Goal: Task Accomplishment & Management: Complete application form

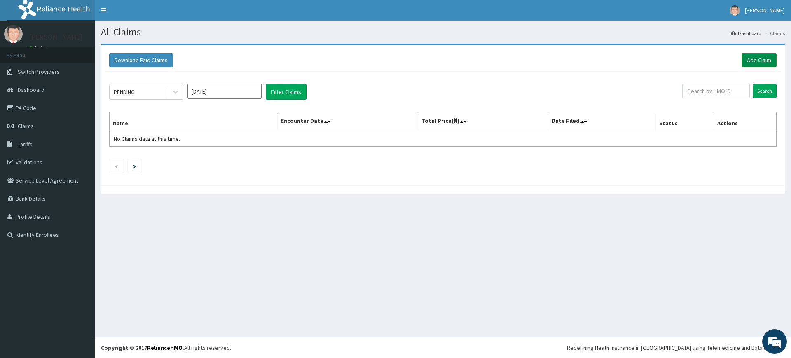
click at [752, 61] on link "Add Claim" at bounding box center [759, 60] width 35 height 14
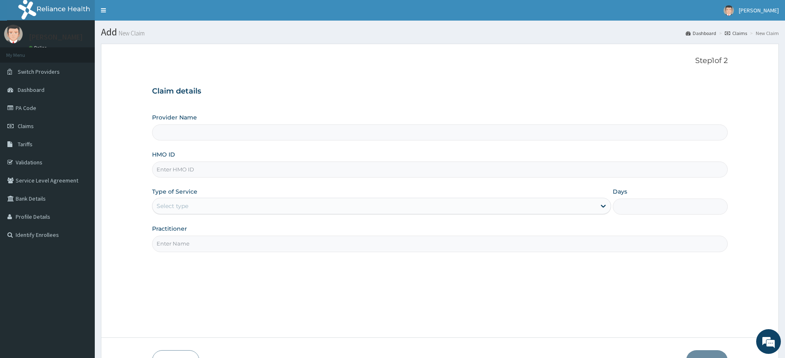
click at [180, 247] on input "Practitioner" at bounding box center [440, 244] width 576 height 16
type input "pure fitness africa"
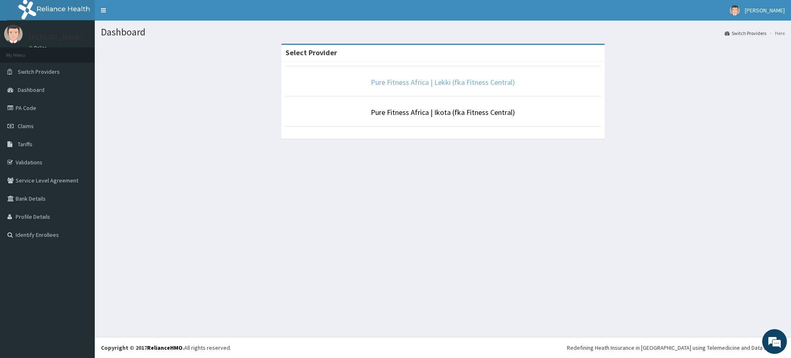
click at [450, 81] on link "Pure Fitness Africa | Lekki (fka Fitness Central)" at bounding box center [443, 81] width 144 height 9
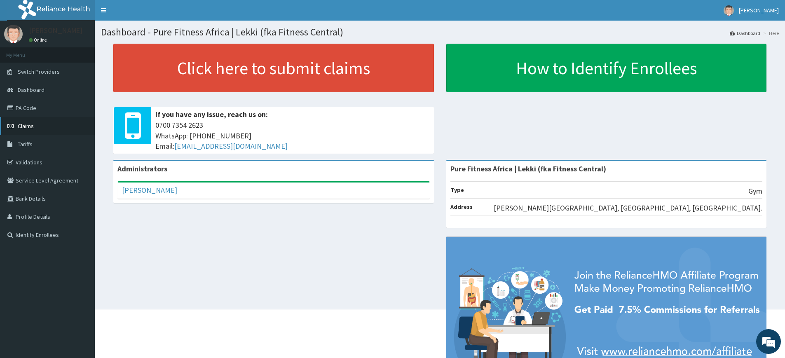
click at [39, 120] on link "Claims" at bounding box center [47, 126] width 95 height 18
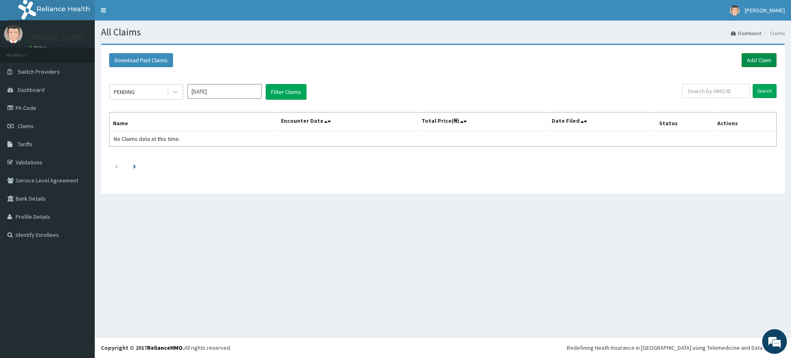
click at [769, 60] on link "Add Claim" at bounding box center [759, 60] width 35 height 14
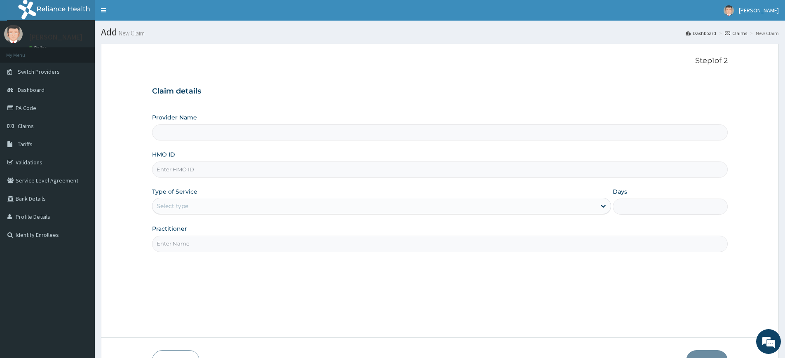
type input "Pure Fitness Africa | Lekki (fka Fitness Central)"
type input "1"
click at [206, 244] on input "Practitioner" at bounding box center [440, 244] width 576 height 16
type input "pure fitness africa"
click at [250, 170] on input "HMO ID" at bounding box center [440, 170] width 576 height 16
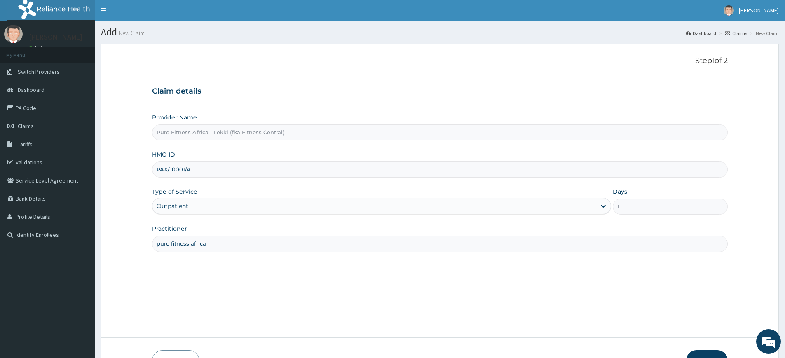
scroll to position [54, 0]
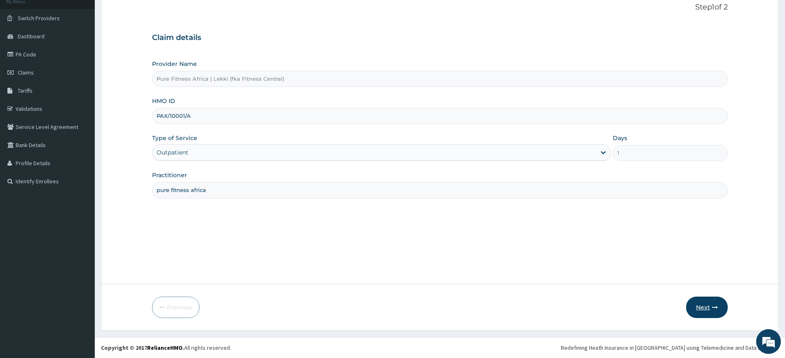
type input "PAX/10001/A"
click at [714, 311] on button "Next" at bounding box center [707, 307] width 42 height 21
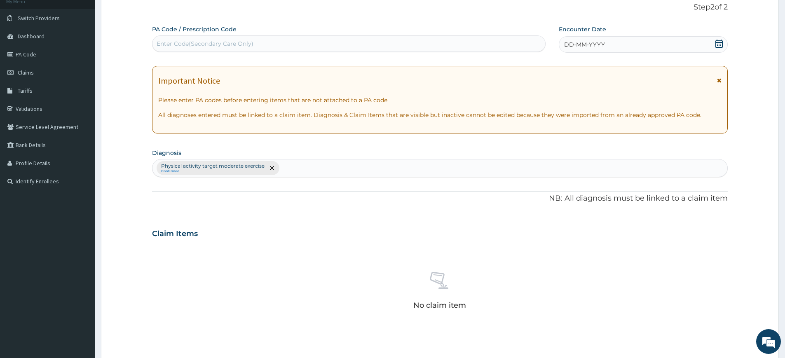
click at [591, 47] on span "DD-MM-YYYY" at bounding box center [584, 44] width 41 height 8
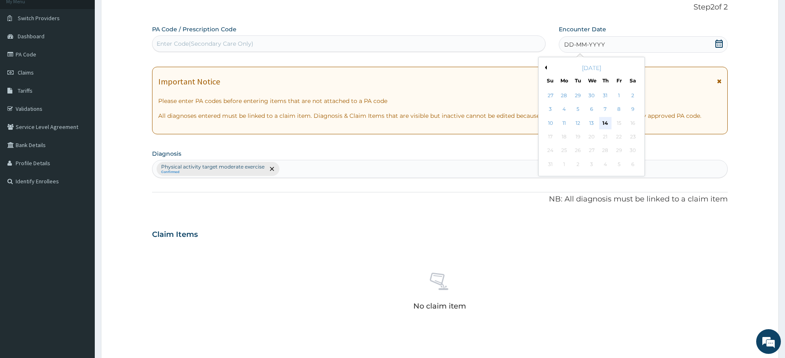
click at [606, 120] on div "14" at bounding box center [605, 123] width 12 height 12
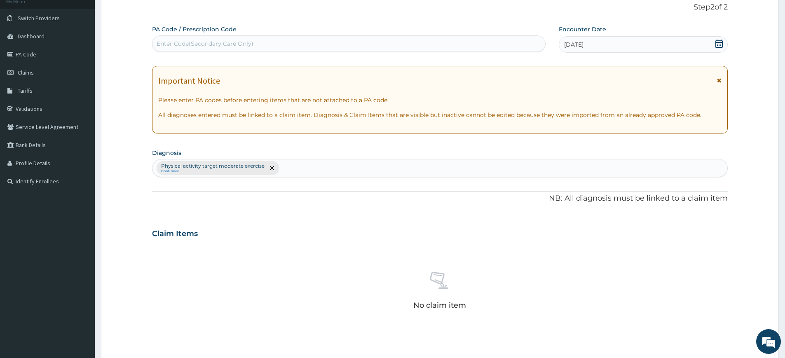
click at [345, 46] on div "Enter Code(Secondary Care Only)" at bounding box center [348, 43] width 393 height 13
type input "PA/2F1929"
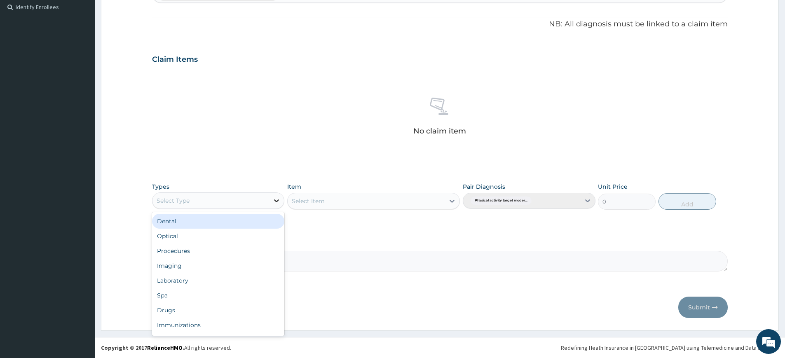
click at [269, 199] on div at bounding box center [276, 200] width 15 height 15
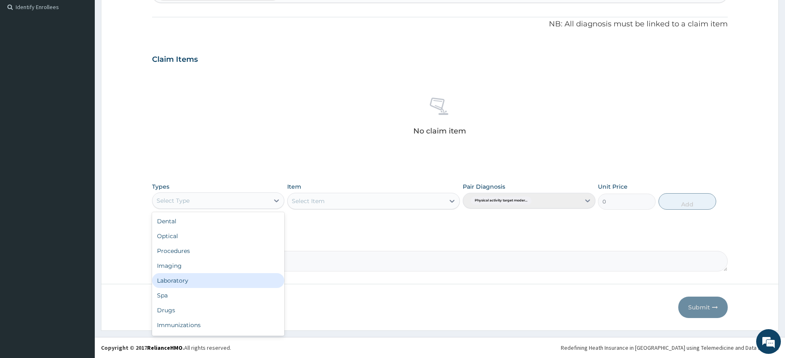
scroll to position [28, 0]
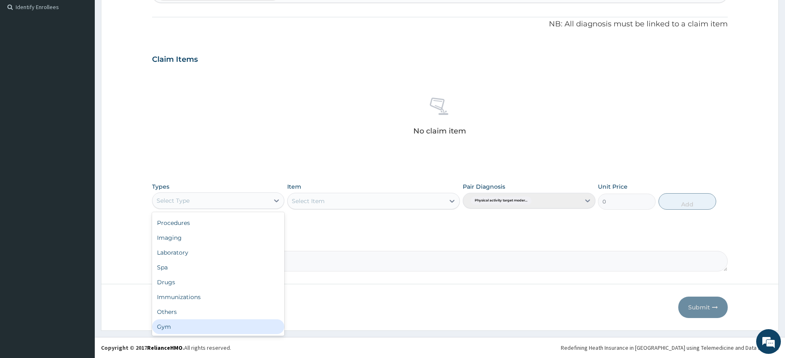
click at [209, 320] on div "Gym" at bounding box center [218, 326] width 132 height 15
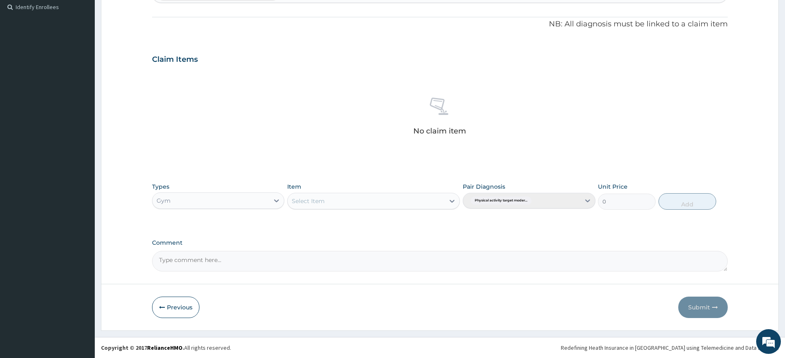
click at [371, 202] on div "Select Item" at bounding box center [366, 201] width 157 height 13
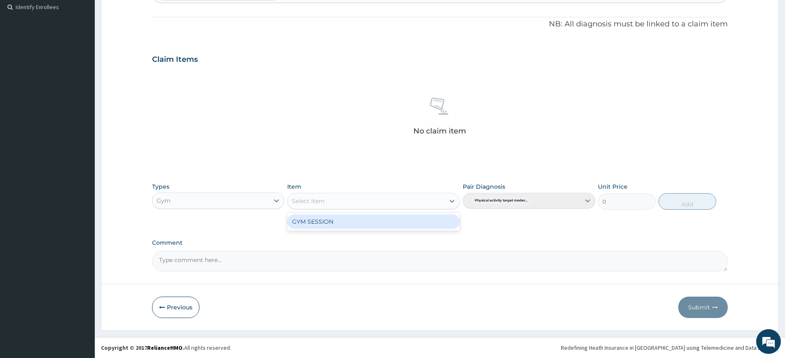
click at [373, 218] on div "GYM SESSION" at bounding box center [373, 221] width 173 height 15
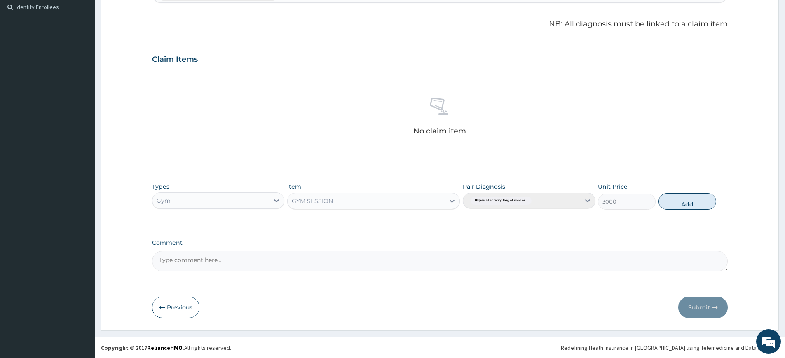
click at [707, 202] on button "Add" at bounding box center [688, 201] width 58 height 16
type input "0"
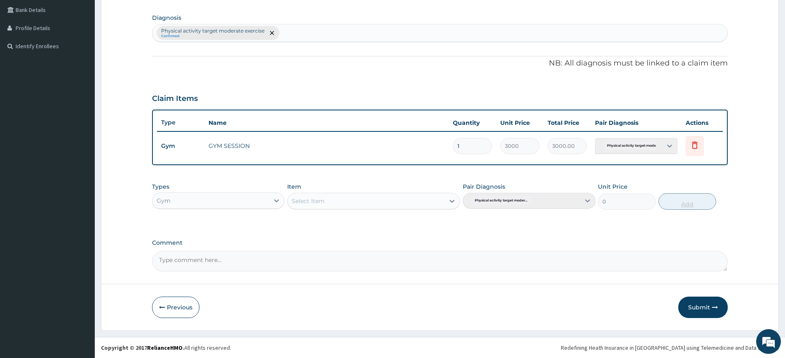
scroll to position [189, 0]
click at [707, 304] on button "Submit" at bounding box center [702, 307] width 49 height 21
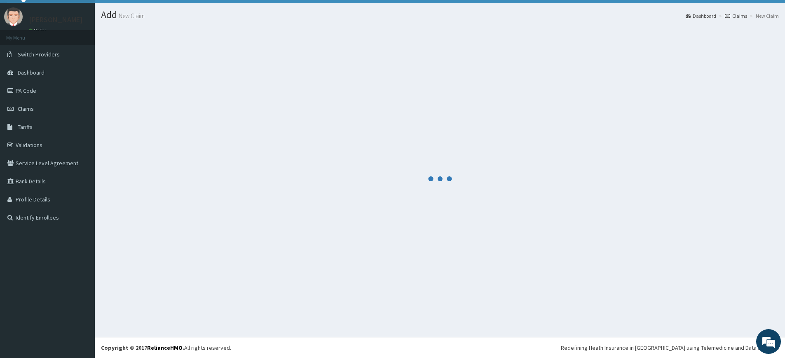
scroll to position [17, 0]
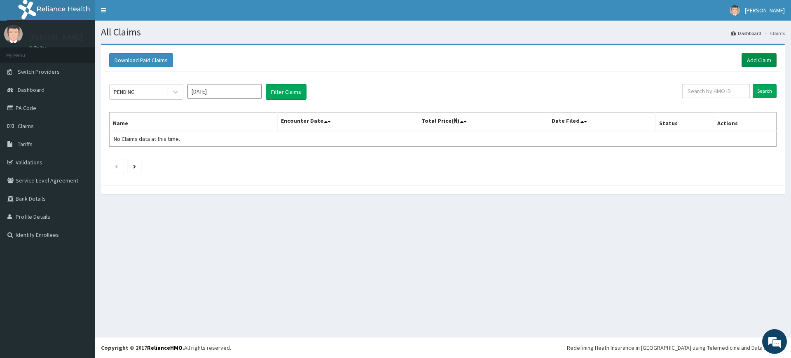
click at [763, 58] on link "Add Claim" at bounding box center [759, 60] width 35 height 14
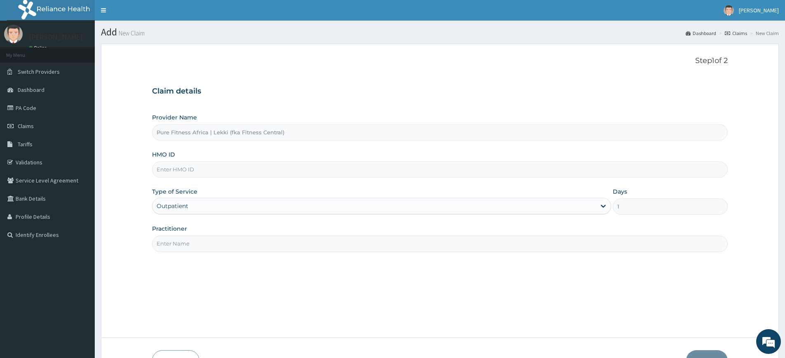
click at [227, 244] on input "Practitioner" at bounding box center [440, 244] width 576 height 16
type input "pure fitness africa"
click at [226, 171] on input "HMO ID" at bounding box center [440, 170] width 576 height 16
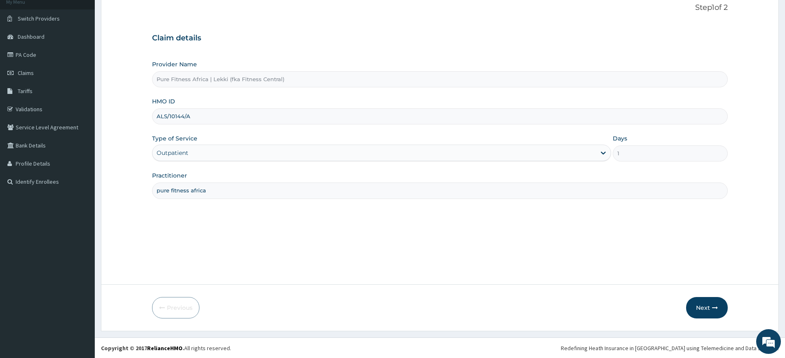
scroll to position [54, 0]
type input "ALS/10144/A"
click at [700, 307] on button "Next" at bounding box center [707, 307] width 42 height 21
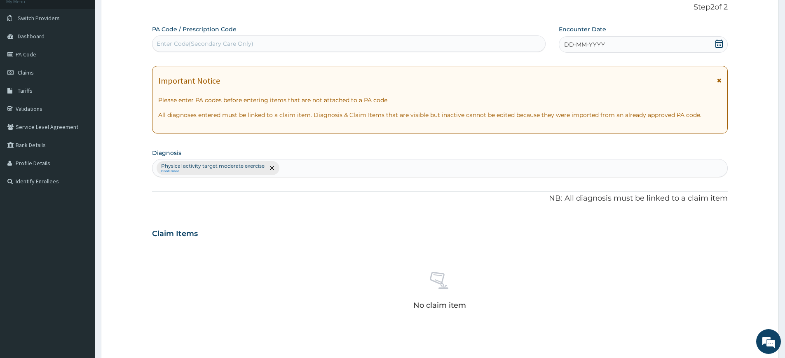
click at [583, 40] on span "DD-MM-YYYY" at bounding box center [584, 44] width 41 height 8
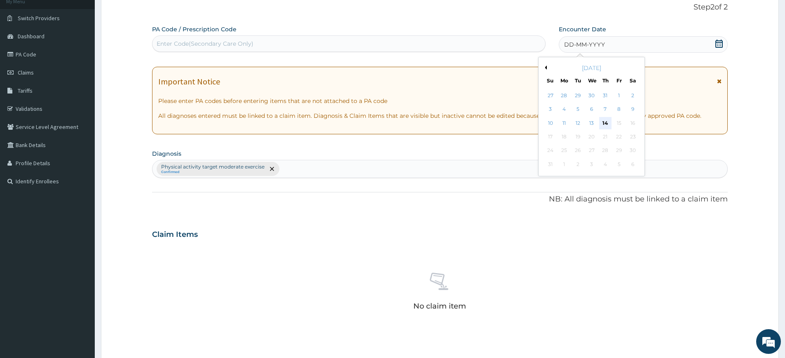
click at [605, 120] on div "14" at bounding box center [605, 123] width 12 height 12
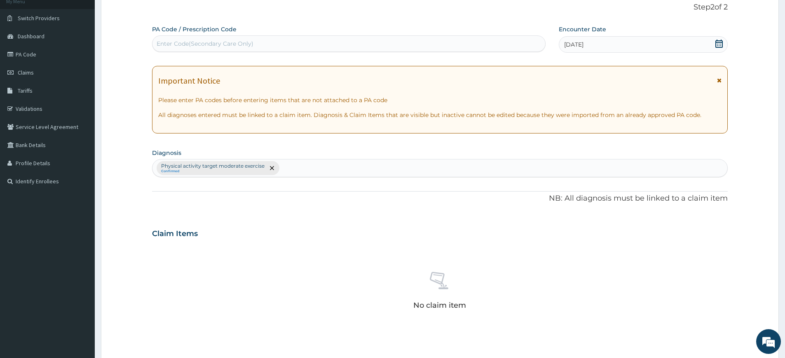
click at [466, 47] on div "Enter Code(Secondary Care Only)" at bounding box center [348, 43] width 393 height 13
type input "PA/8C0842"
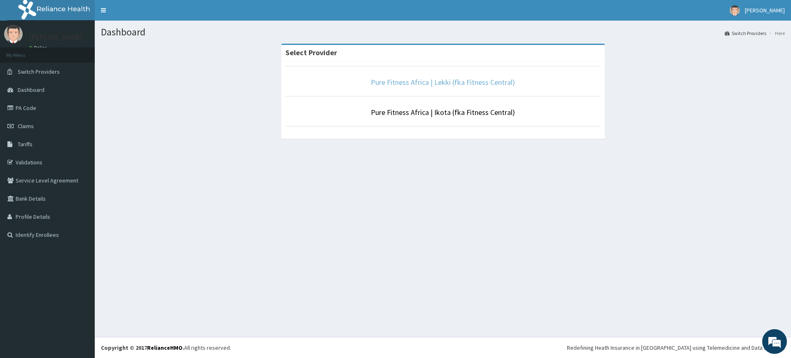
click at [434, 80] on link "Pure Fitness Africa | Lekki (fka Fitness Central)" at bounding box center [443, 81] width 144 height 9
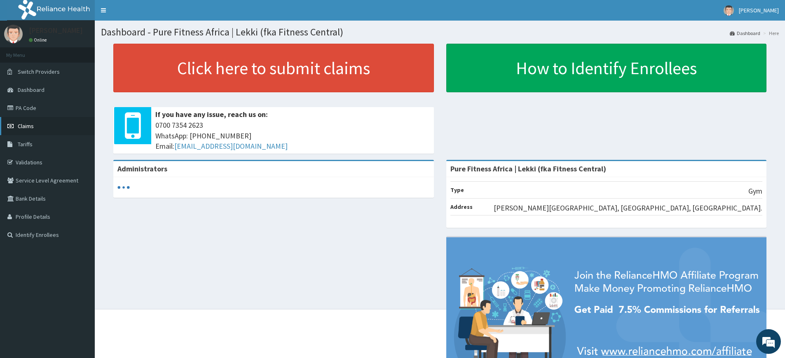
click at [30, 125] on span "Claims" at bounding box center [26, 125] width 16 height 7
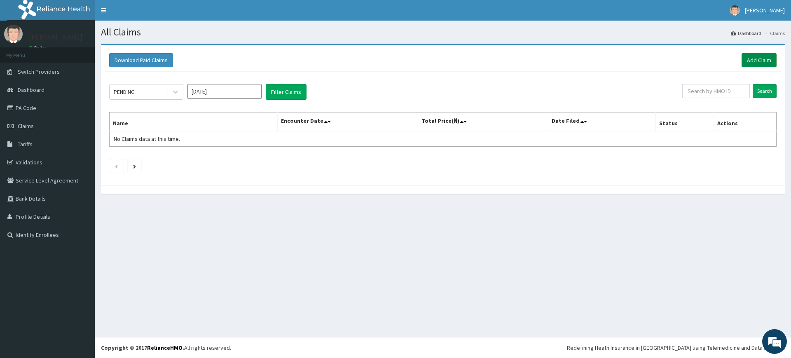
click at [753, 64] on link "Add Claim" at bounding box center [759, 60] width 35 height 14
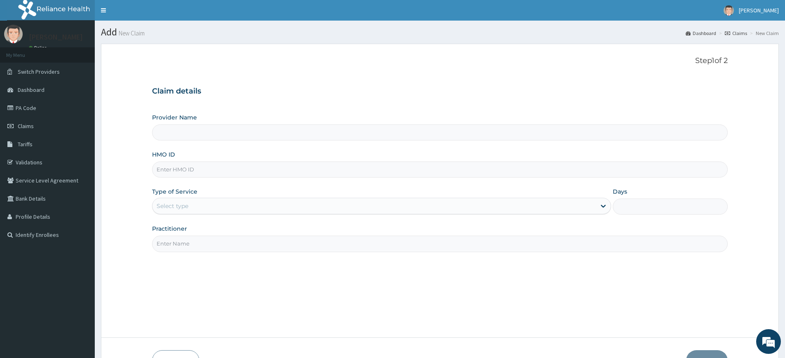
type input "Pure Fitness Africa | Lekki (fka Fitness Central)"
type input "1"
click at [264, 168] on input "HMO ID" at bounding box center [440, 170] width 576 height 16
type input "ALS/10144/A"
click at [188, 249] on input "Practitioner" at bounding box center [440, 244] width 576 height 16
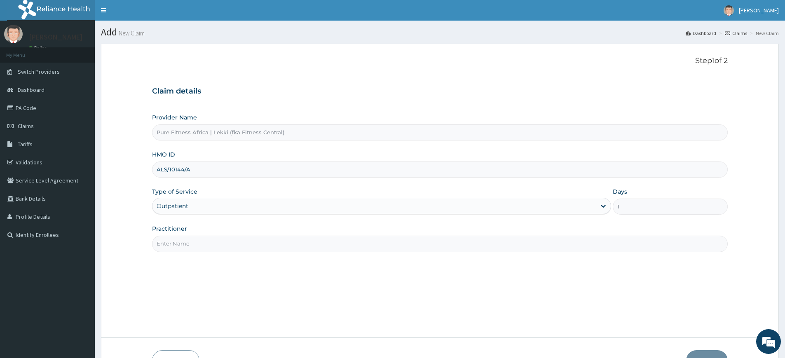
type input "pure fitness africa"
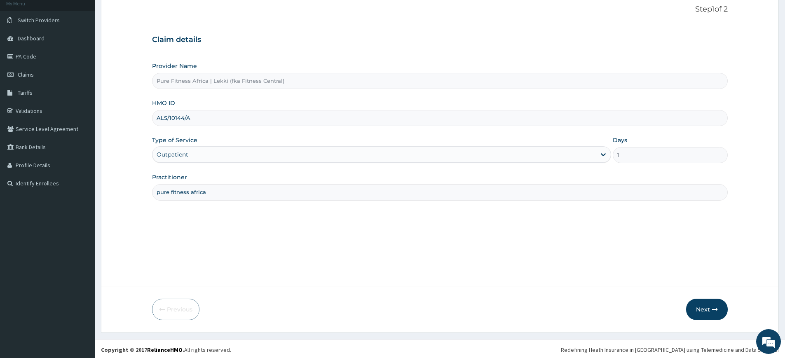
scroll to position [54, 0]
click at [713, 306] on icon "button" at bounding box center [715, 308] width 6 height 6
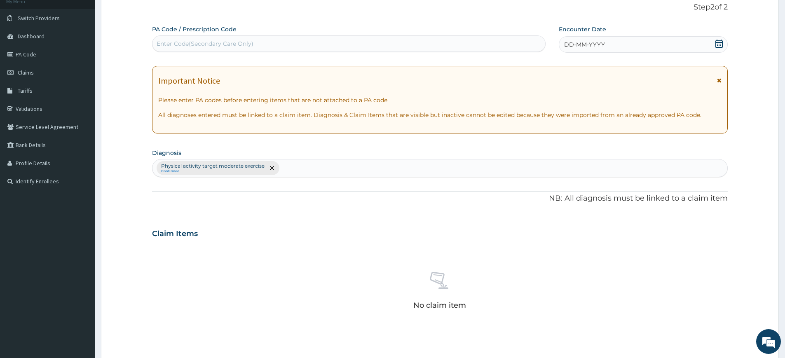
click at [593, 47] on span "DD-MM-YYYY" at bounding box center [584, 44] width 41 height 8
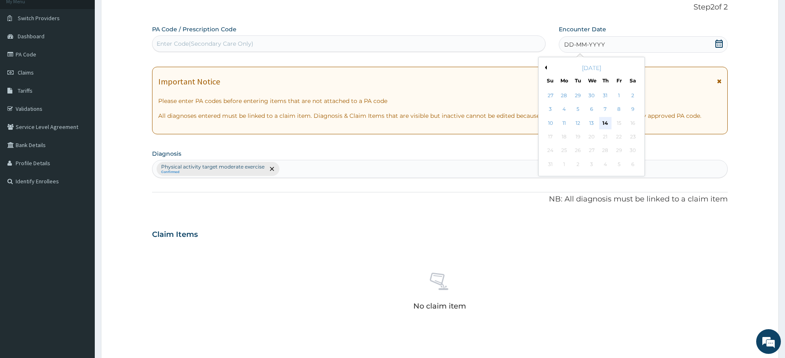
click at [604, 120] on div "14" at bounding box center [605, 123] width 12 height 12
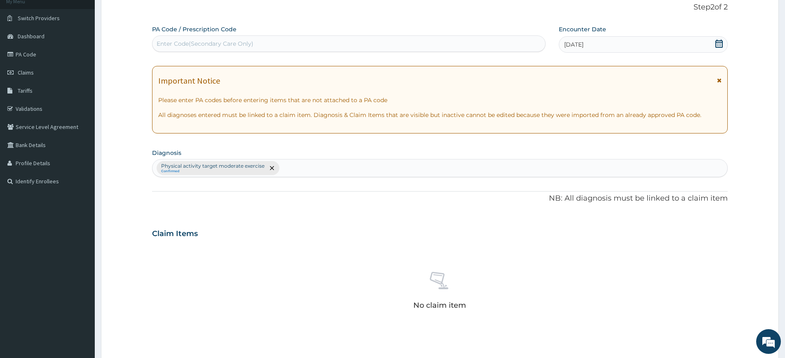
click at [442, 45] on div "Enter Code(Secondary Care Only)" at bounding box center [348, 43] width 393 height 13
type input "PA/8C0842"
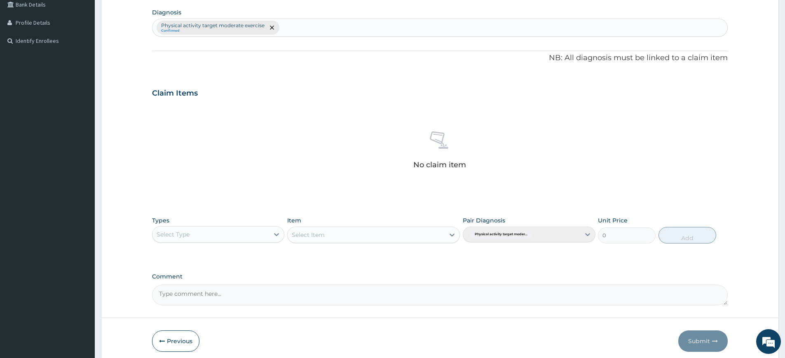
scroll to position [228, 0]
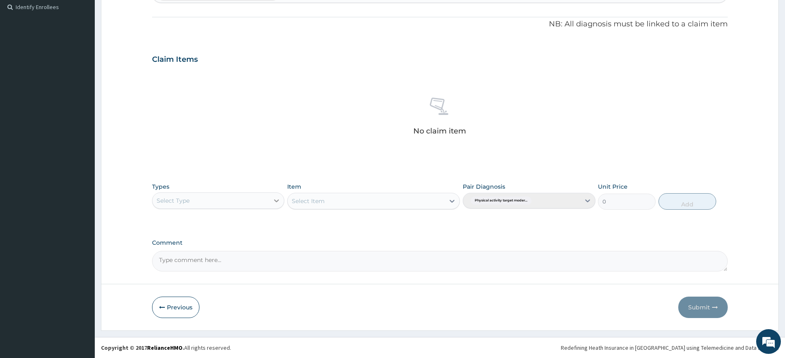
click at [276, 202] on icon at bounding box center [276, 201] width 8 height 8
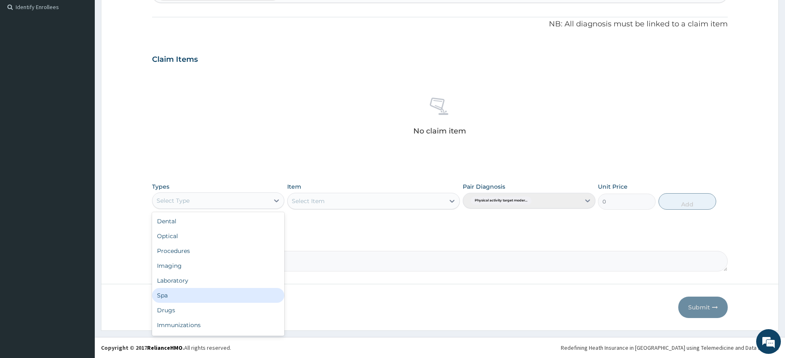
scroll to position [28, 0]
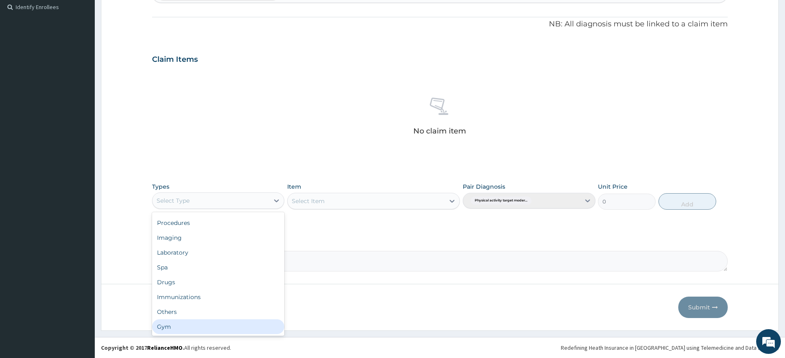
click at [237, 322] on div "Gym" at bounding box center [218, 326] width 132 height 15
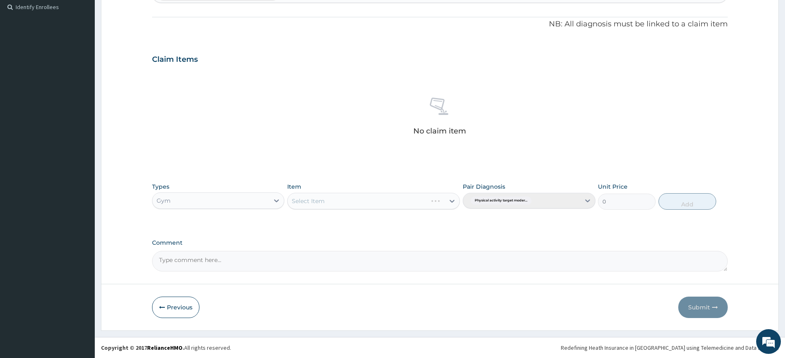
click at [377, 207] on div "Select Item" at bounding box center [373, 201] width 173 height 16
click at [385, 206] on div "Select Item" at bounding box center [366, 201] width 157 height 13
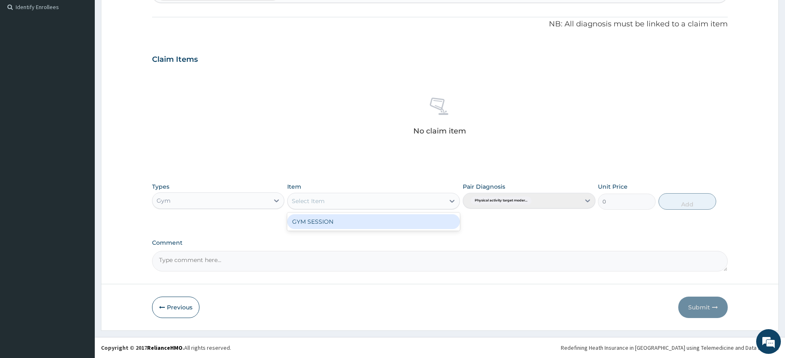
click at [385, 219] on div "GYM SESSION" at bounding box center [373, 221] width 173 height 15
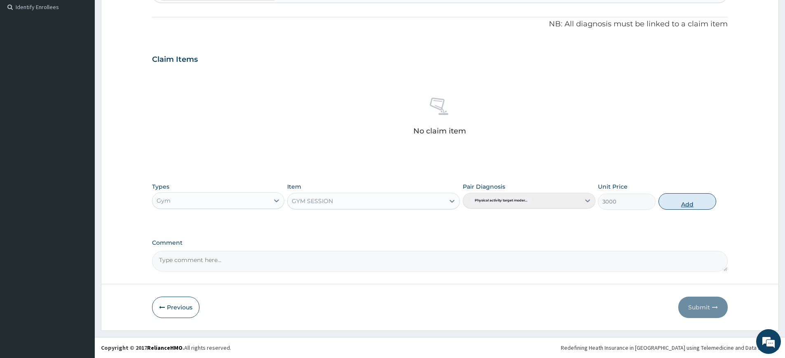
click at [696, 196] on button "Add" at bounding box center [688, 201] width 58 height 16
type input "0"
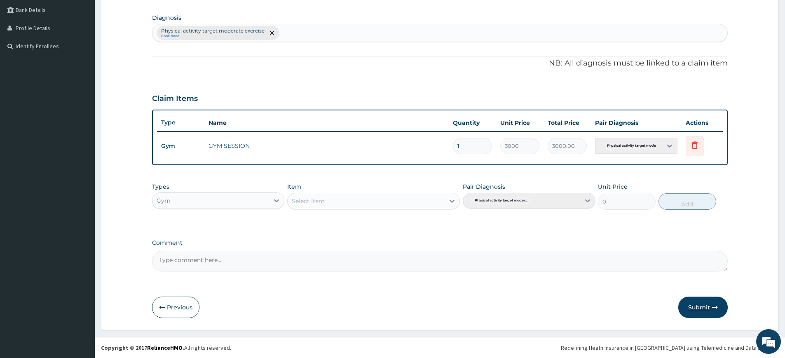
click at [705, 303] on button "Submit" at bounding box center [702, 307] width 49 height 21
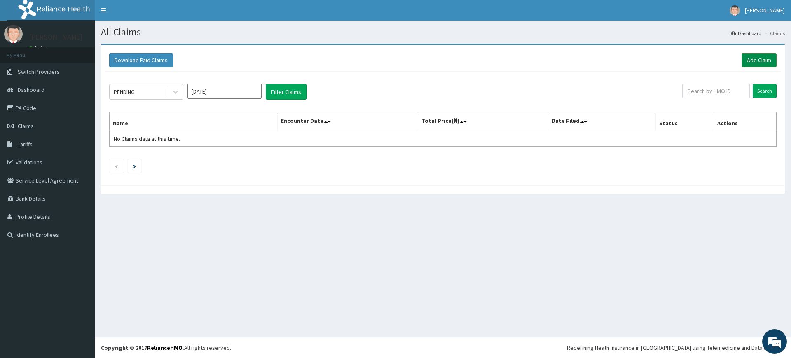
click at [750, 60] on link "Add Claim" at bounding box center [759, 60] width 35 height 14
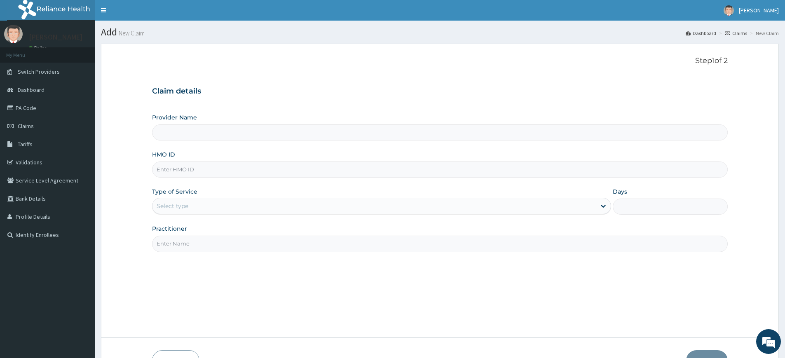
type input "Pure Fitness Africa | Lekki (fka Fitness Central)"
type input "1"
click at [233, 239] on input "Practitioner" at bounding box center [440, 244] width 576 height 16
type input "pure fitness africa"
click at [249, 171] on input "HMO ID" at bounding box center [440, 170] width 576 height 16
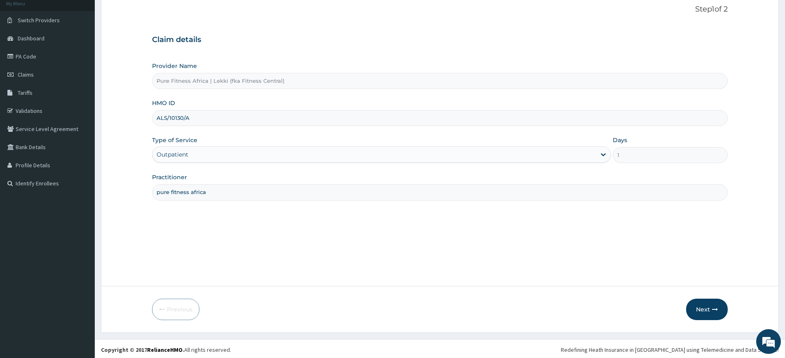
scroll to position [54, 0]
type input "ALS/10130/A"
click at [693, 306] on button "Next" at bounding box center [707, 307] width 42 height 21
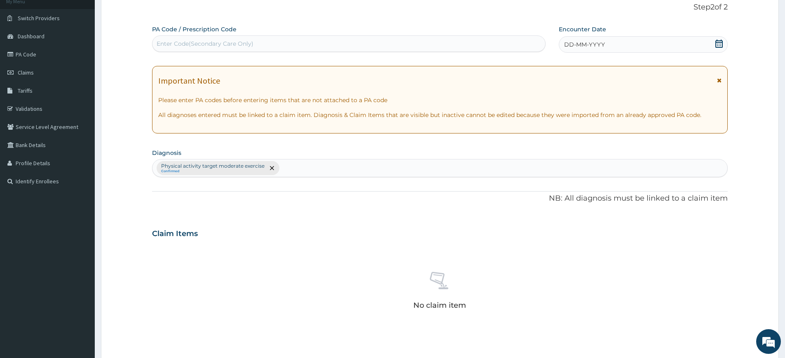
click at [204, 39] on div "Enter Code(Secondary Care Only)" at bounding box center [348, 43] width 393 height 13
type input "PA/0DB5F4"
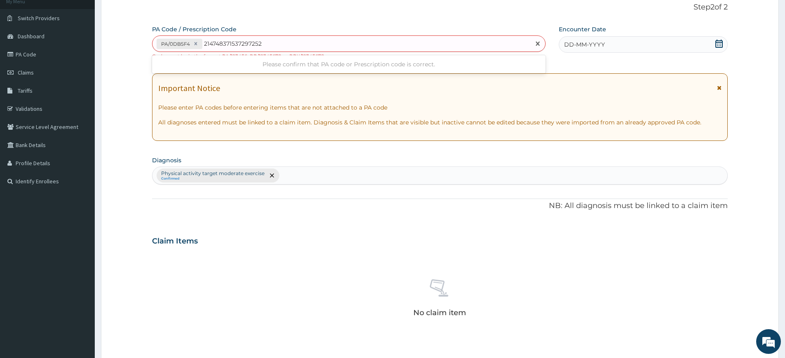
type input "214748371537297252"
click at [588, 45] on span "DD-MM-YYYY" at bounding box center [584, 44] width 41 height 8
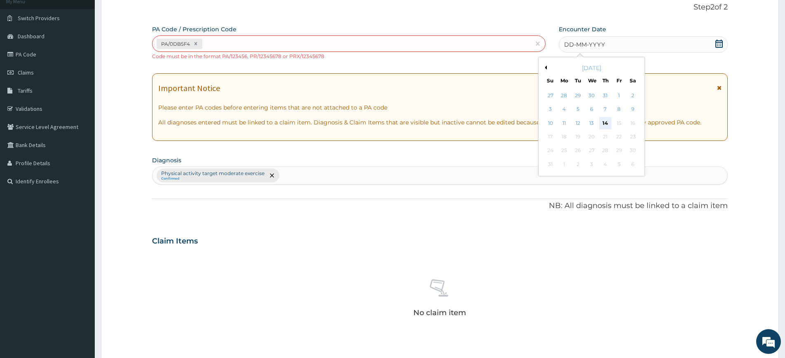
click at [605, 120] on div "14" at bounding box center [605, 123] width 12 height 12
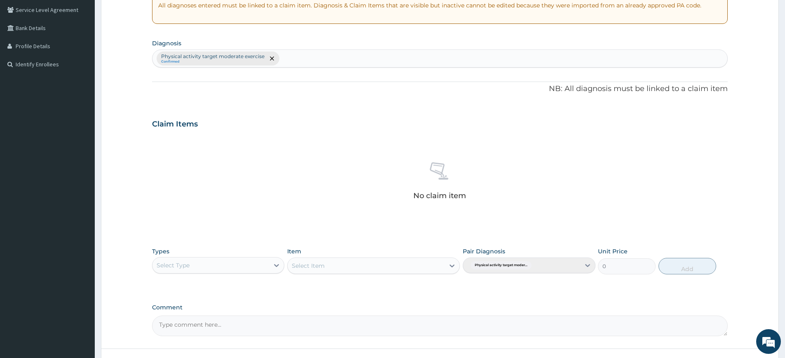
scroll to position [235, 0]
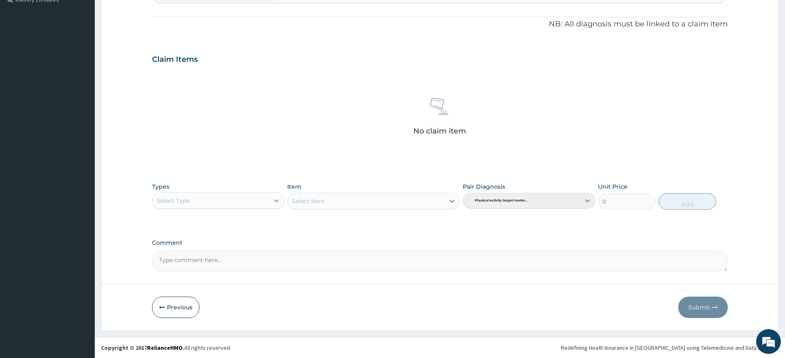
click at [277, 199] on icon at bounding box center [276, 201] width 8 height 8
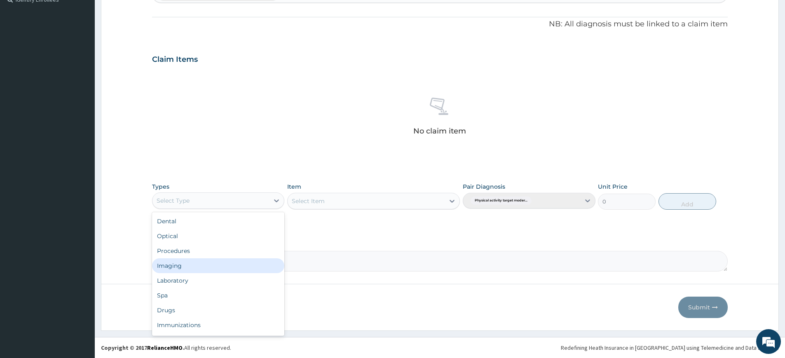
scroll to position [28, 0]
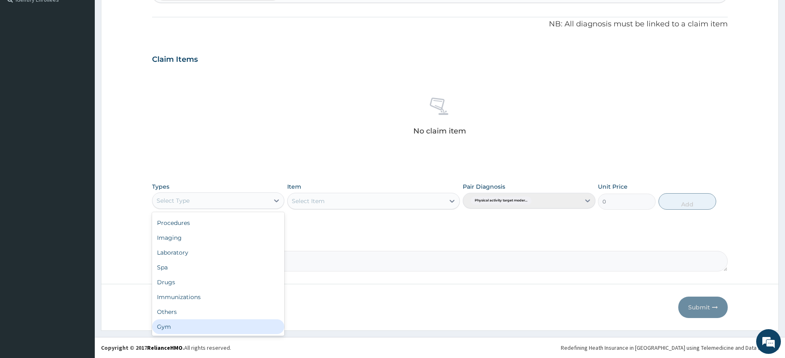
click at [208, 323] on div "Gym" at bounding box center [218, 326] width 132 height 15
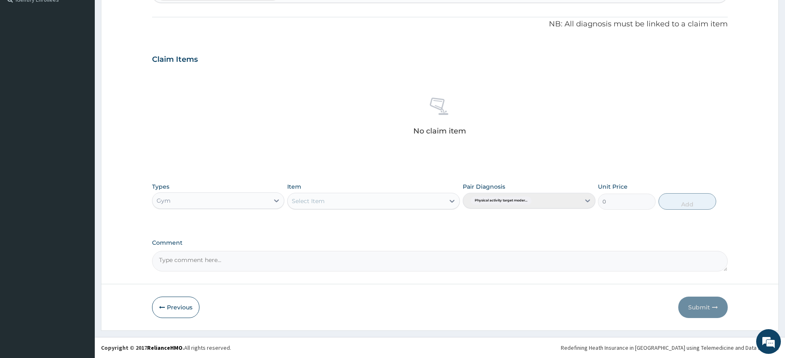
click at [431, 203] on div "Select Item" at bounding box center [366, 201] width 157 height 13
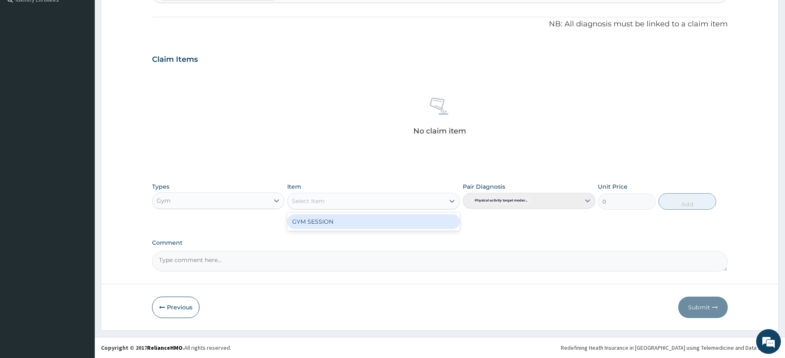
click at [425, 220] on div "GYM SESSION" at bounding box center [373, 221] width 173 height 15
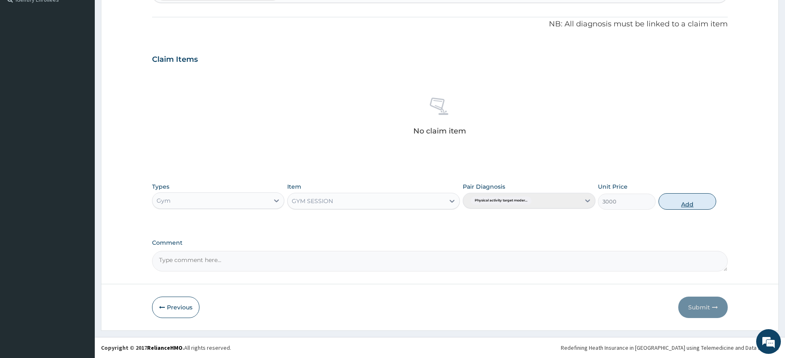
click at [666, 202] on button "Add" at bounding box center [688, 201] width 58 height 16
type input "0"
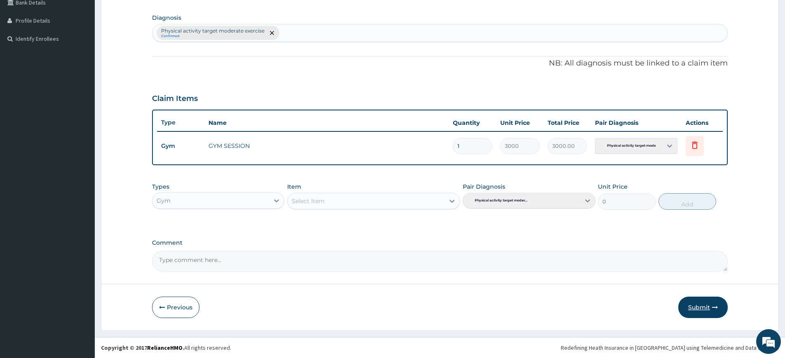
click at [709, 311] on button "Submit" at bounding box center [702, 307] width 49 height 21
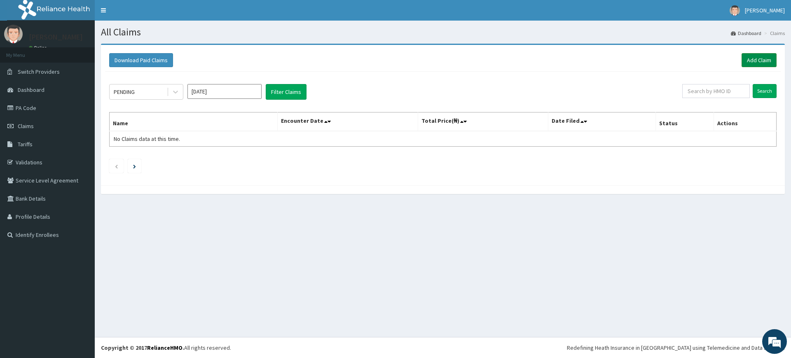
click at [751, 59] on link "Add Claim" at bounding box center [759, 60] width 35 height 14
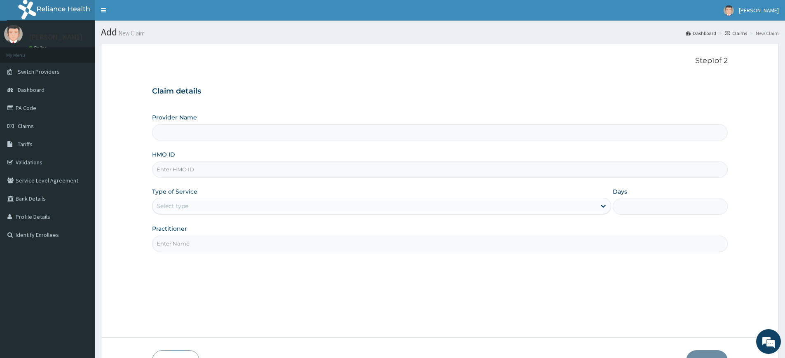
type input "Pure Fitness Africa | Lekki (fka Fitness Central)"
type input "1"
click at [197, 244] on input "Practitioner" at bounding box center [440, 244] width 576 height 16
type input "pure fitness africa"
click at [246, 169] on input "HMO ID" at bounding box center [440, 170] width 576 height 16
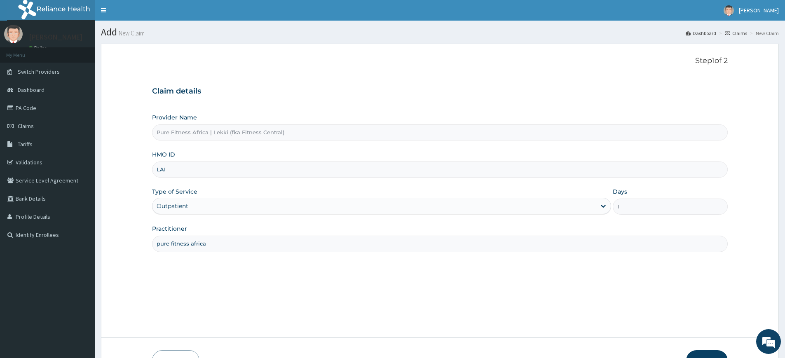
type input "LAI/10011/A"
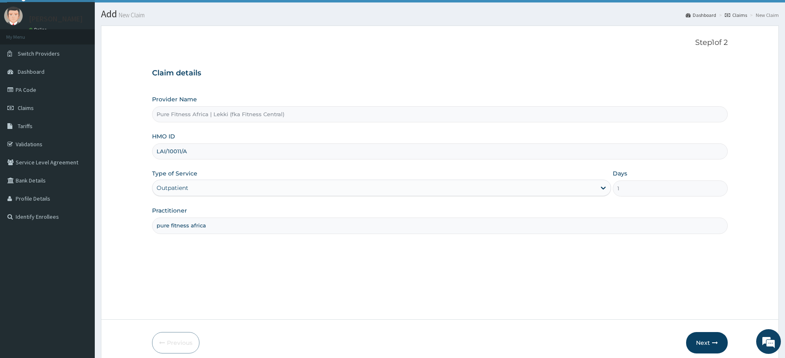
scroll to position [54, 0]
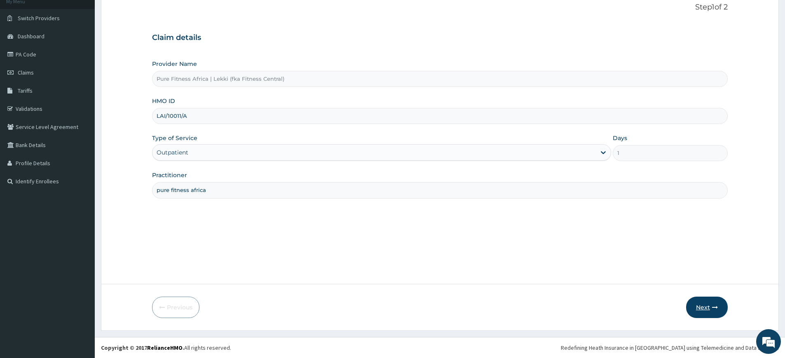
click at [696, 300] on button "Next" at bounding box center [707, 307] width 42 height 21
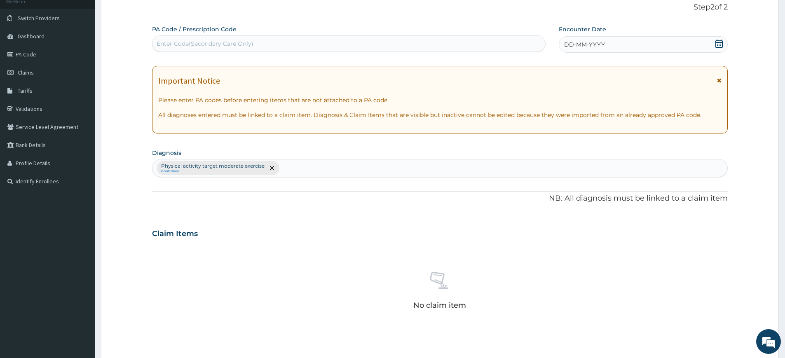
click at [570, 43] on span "DD-MM-YYYY" at bounding box center [584, 44] width 41 height 8
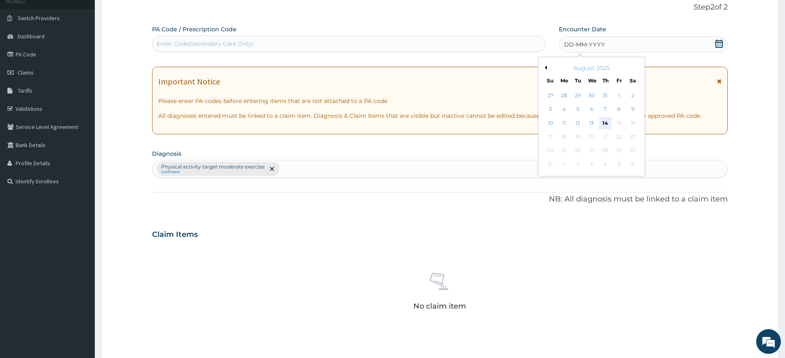
click at [605, 123] on div "14" at bounding box center [605, 123] width 12 height 12
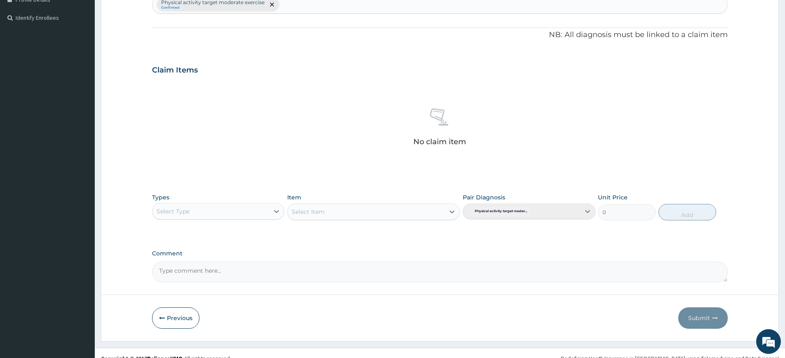
scroll to position [228, 0]
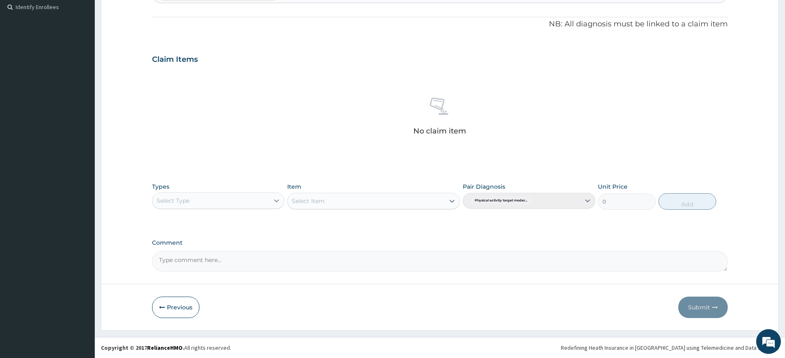
click at [279, 197] on icon at bounding box center [276, 201] width 8 height 8
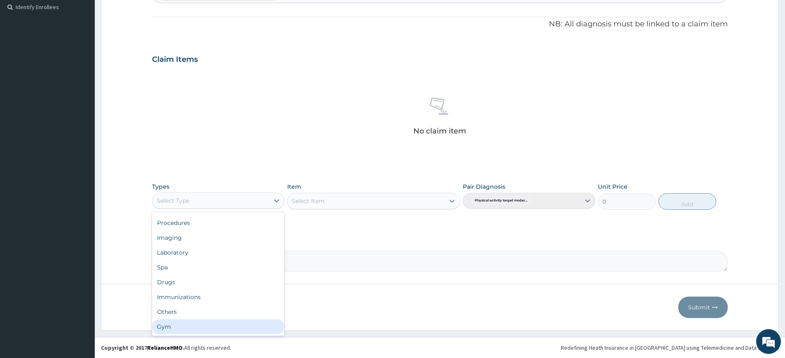
click at [207, 321] on div "Gym" at bounding box center [218, 326] width 132 height 15
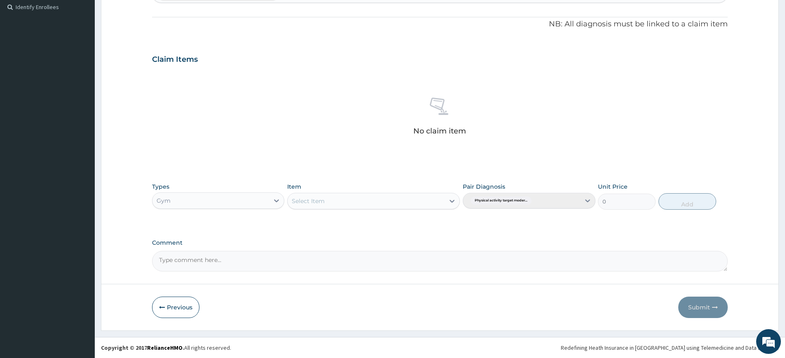
click at [434, 203] on div "Select Item" at bounding box center [366, 201] width 157 height 13
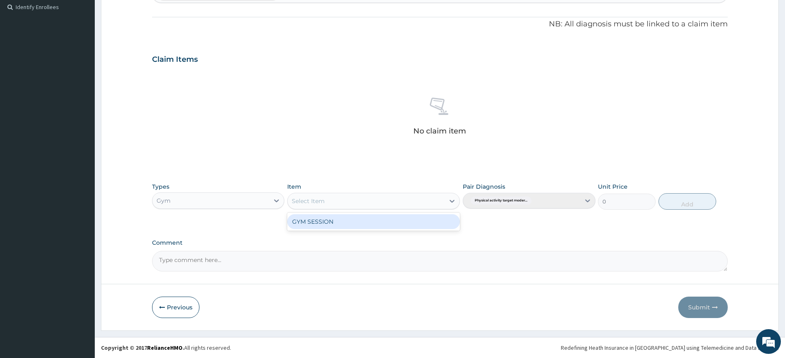
click at [431, 223] on div "GYM SESSION" at bounding box center [373, 221] width 173 height 15
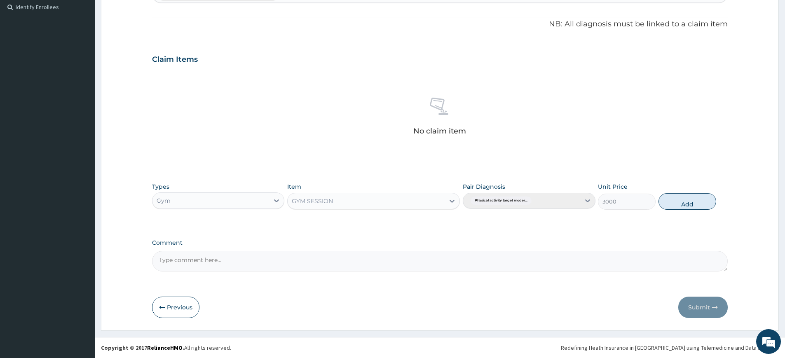
click at [665, 199] on button "Add" at bounding box center [688, 201] width 58 height 16
type input "0"
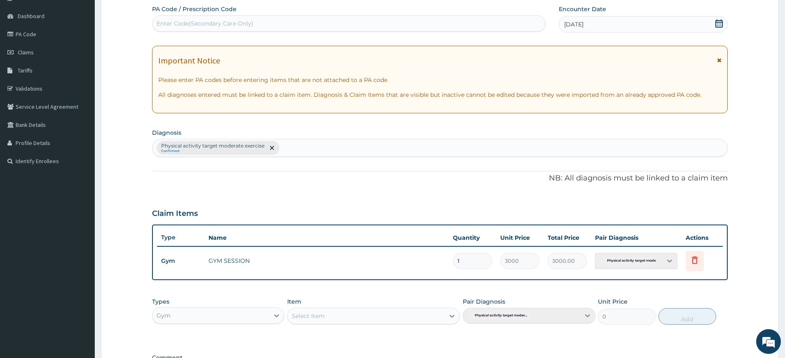
scroll to position [0, 0]
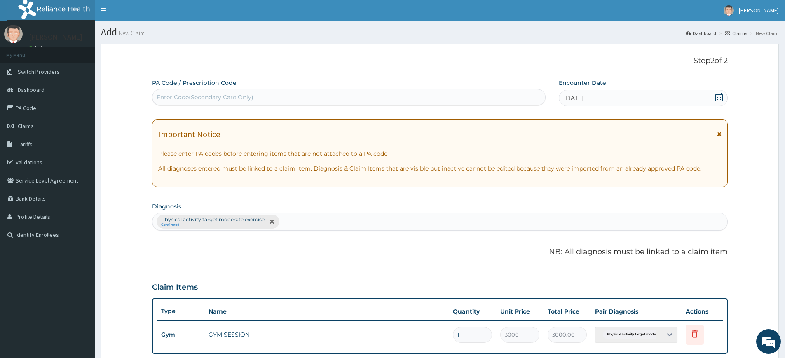
click at [417, 100] on div "Enter Code(Secondary Care Only)" at bounding box center [348, 97] width 393 height 13
type input "PA/AF144E"
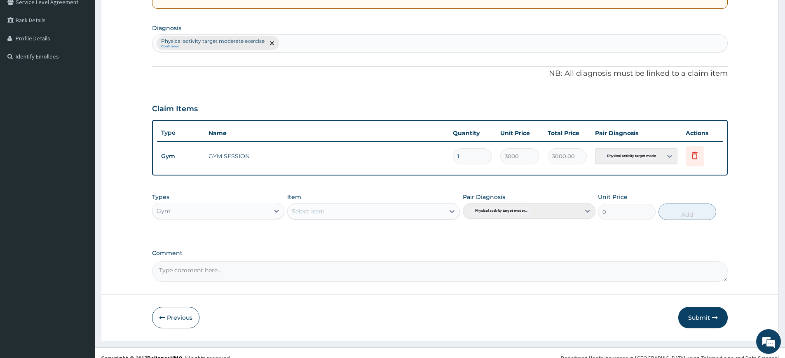
scroll to position [189, 0]
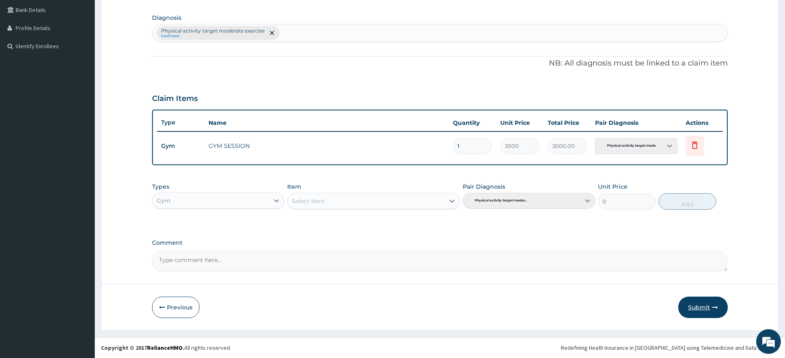
click at [690, 304] on button "Submit" at bounding box center [702, 307] width 49 height 21
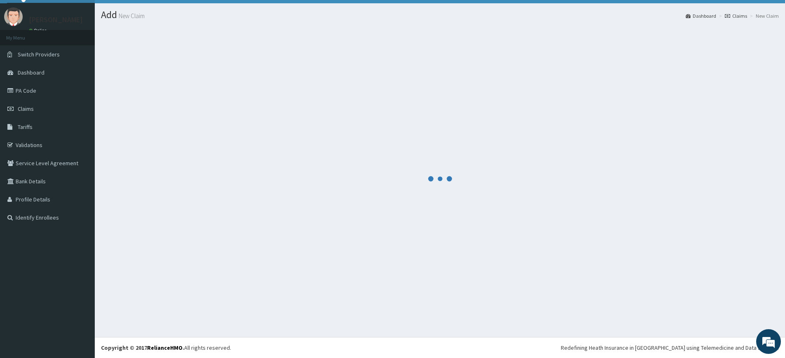
scroll to position [17, 0]
